Goal: Information Seeking & Learning: Learn about a topic

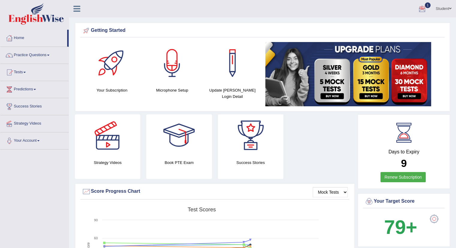
click at [422, 6] on div at bounding box center [422, 9] width 9 height 9
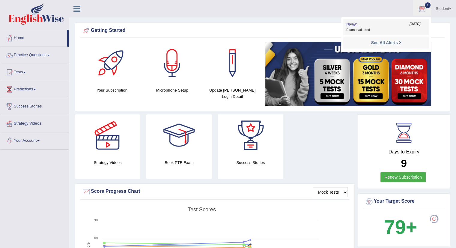
click at [371, 29] on span "Exam evaluated" at bounding box center [387, 30] width 80 height 5
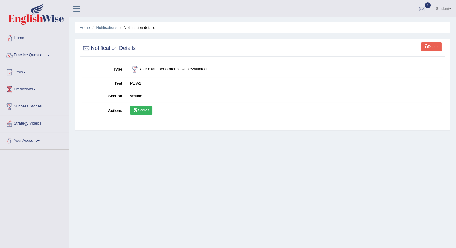
click at [138, 112] on link "Scores" at bounding box center [141, 110] width 22 height 9
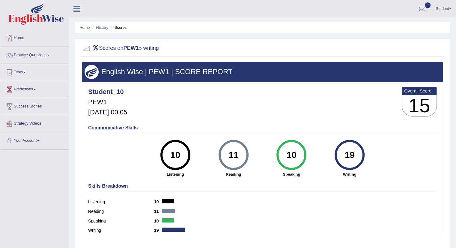
click at [22, 71] on link "Tests" at bounding box center [34, 71] width 68 height 15
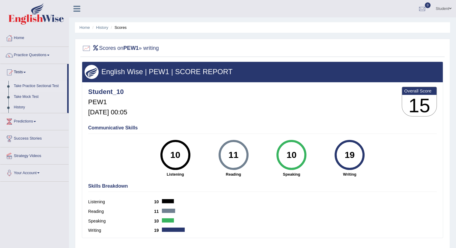
drag, startPoint x: 23, startPoint y: 88, endPoint x: 27, endPoint y: 83, distance: 6.4
click at [23, 88] on link "Take Practice Sectional Test" at bounding box center [39, 86] width 56 height 11
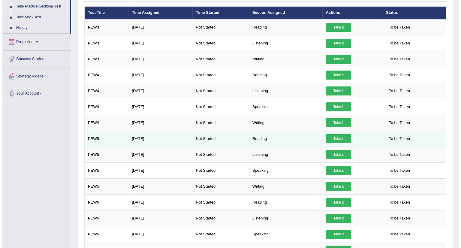
scroll to position [119, 0]
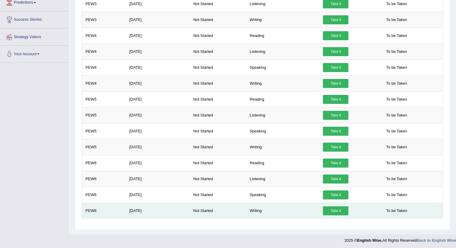
click at [333, 206] on link "Take it" at bounding box center [336, 210] width 26 height 9
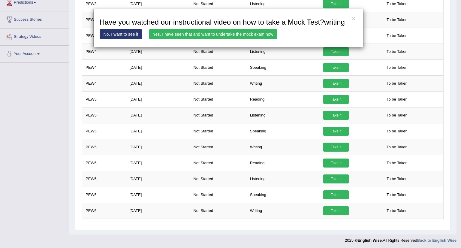
click at [190, 33] on link "Yes, I have seen that and want to undertake the mock exam now" at bounding box center [213, 34] width 128 height 10
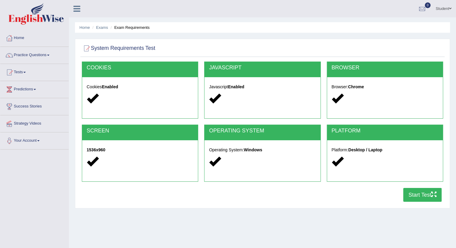
click at [420, 192] on button "Start Test" at bounding box center [423, 195] width 38 height 14
